Goal: Find specific page/section: Find specific page/section

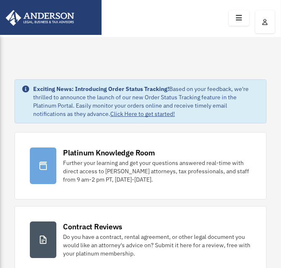
click at [239, 18] on icon at bounding box center [239, 18] width 12 height 13
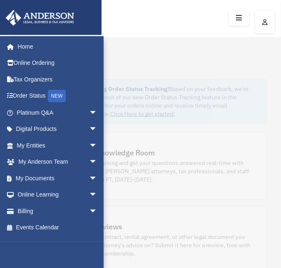
click at [45, 178] on link "My Documents arrow_drop_down" at bounding box center [58, 178] width 104 height 17
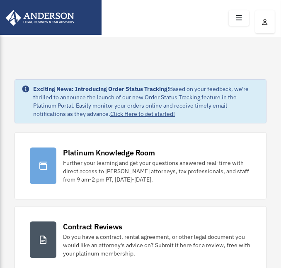
click at [241, 16] on icon at bounding box center [239, 18] width 12 height 13
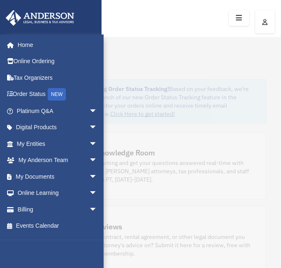
click at [89, 142] on span "arrow_drop_down" at bounding box center [97, 143] width 17 height 17
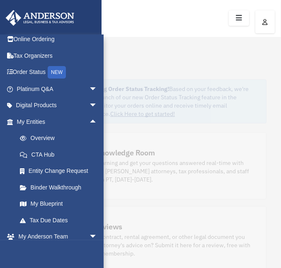
scroll to position [42, 0]
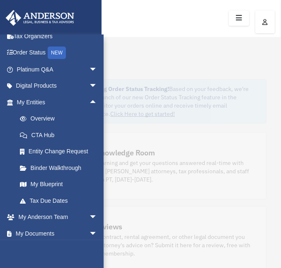
click at [47, 120] on link "Overview" at bounding box center [61, 118] width 98 height 17
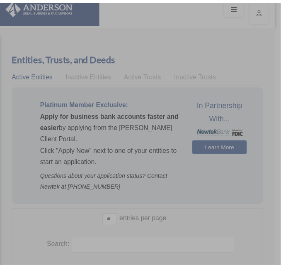
scroll to position [42, 0]
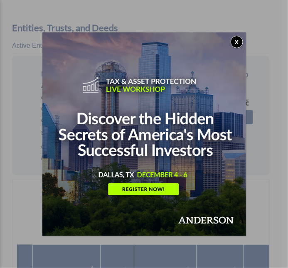
click at [237, 39] on button "x" at bounding box center [236, 42] width 12 height 12
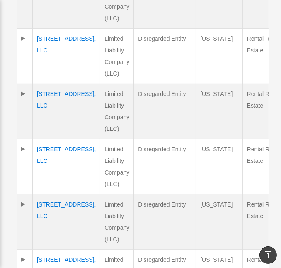
scroll to position [374, 0]
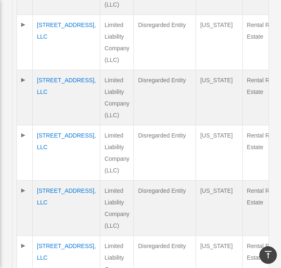
click at [43, 148] on td "[STREET_ADDRESS], LLC" at bounding box center [67, 152] width 68 height 55
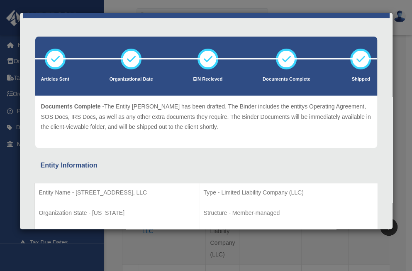
scroll to position [0, 0]
